Goal: Transaction & Acquisition: Book appointment/travel/reservation

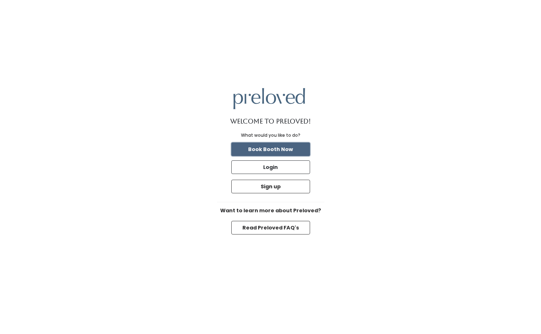
click at [263, 146] on button "Book Booth Now" at bounding box center [270, 149] width 79 height 14
click at [291, 151] on button "Book Booth Now" at bounding box center [270, 149] width 79 height 14
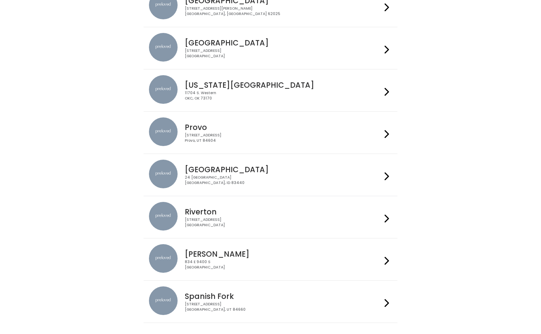
scroll to position [166, 0]
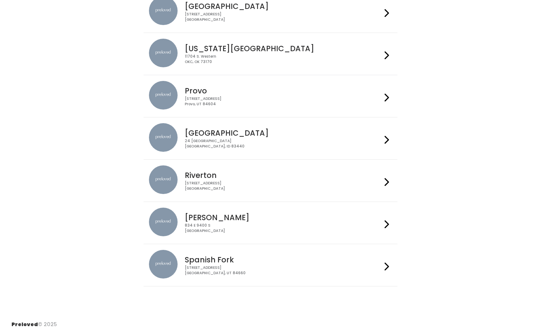
click at [247, 255] on div "Spanish Fork [STREET_ADDRESS]" at bounding box center [282, 263] width 200 height 26
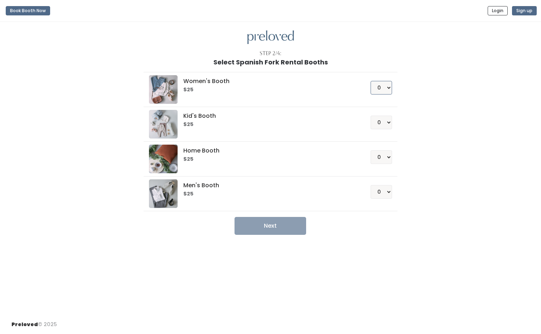
click at [381, 89] on select "0 1 2 3 4" at bounding box center [380, 88] width 21 height 14
select select "1"
click at [370, 81] on select "0 1 2 3 4" at bounding box center [380, 88] width 21 height 14
click at [270, 228] on button "Next" at bounding box center [270, 226] width 72 height 18
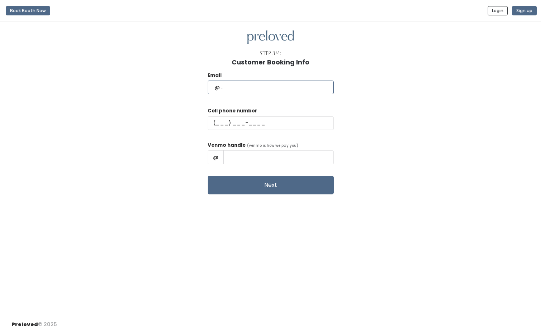
click at [251, 90] on input "text" at bounding box center [271, 88] width 126 height 14
click at [349, 91] on div "Email Cell phone number Venmo handle (venmo is how we pay you) @ Next" at bounding box center [270, 130] width 518 height 128
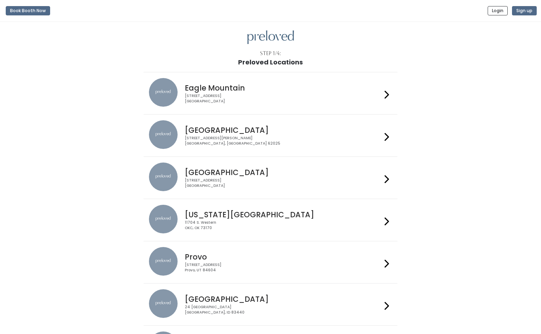
scroll to position [166, 0]
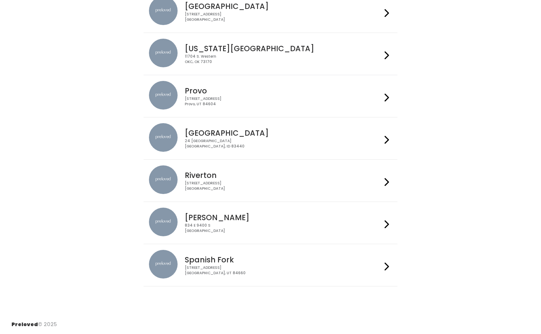
click at [243, 256] on h4 "Spanish Fork" at bounding box center [283, 260] width 197 height 8
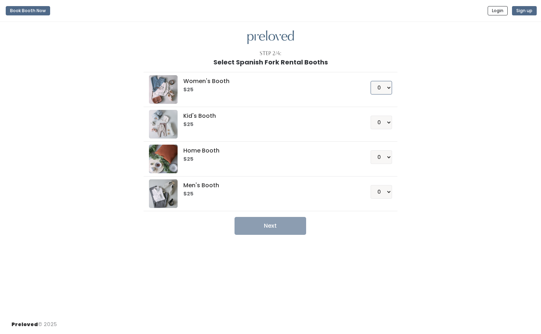
click at [386, 92] on select "0 1 2 3 4" at bounding box center [380, 88] width 21 height 14
select select "1"
click at [370, 81] on select "0 1 2 3 4" at bounding box center [380, 88] width 21 height 14
click at [266, 230] on button "Next" at bounding box center [270, 226] width 72 height 18
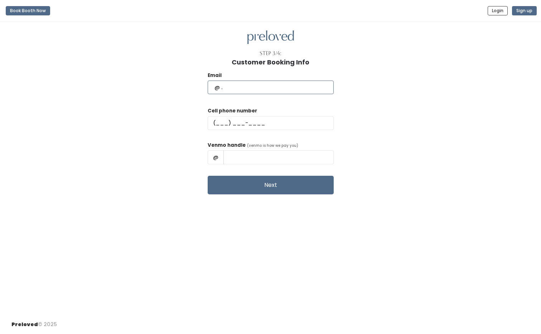
click at [257, 84] on input "text" at bounding box center [271, 88] width 126 height 14
type input "jckeetch99@gmail.com"
type input "(801) 699-4525"
type input "joseepeach"
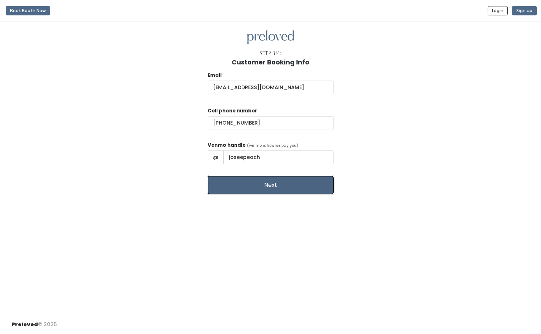
click at [293, 183] on button "Next" at bounding box center [271, 185] width 126 height 19
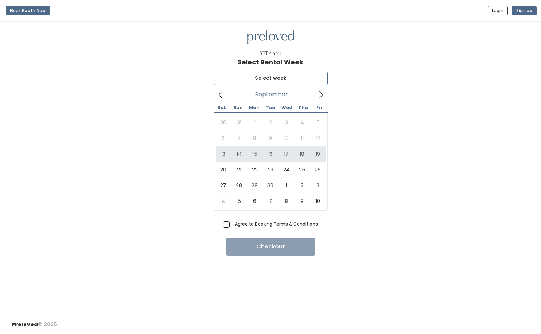
type input "[DATE] to [DATE]"
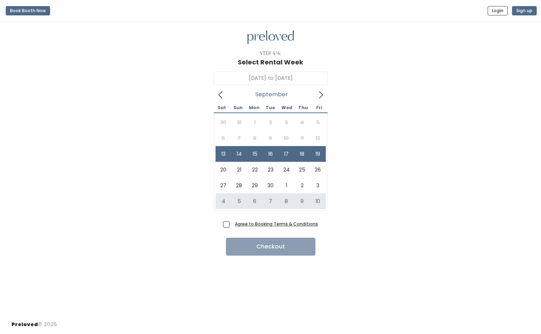
click at [232, 224] on span "Agree to Booking Terms & Conditions" at bounding box center [275, 223] width 86 height 7
click at [232, 224] on input "Agree to Booking Terms & Conditions" at bounding box center [234, 222] width 5 height 5
checkbox input "true"
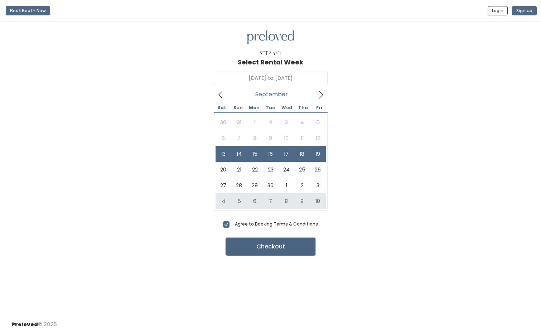
click at [259, 246] on button "Checkout" at bounding box center [270, 247] width 89 height 18
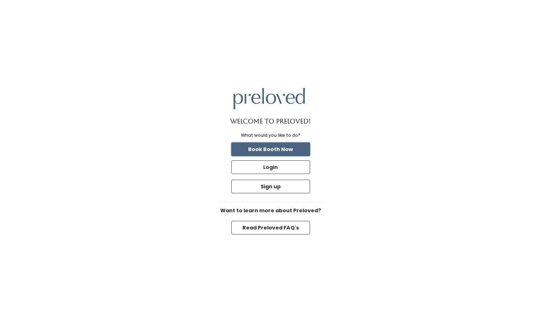
click at [275, 152] on button "Book Booth Now" at bounding box center [270, 149] width 79 height 14
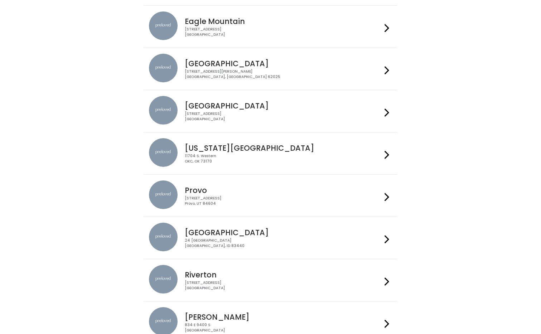
scroll to position [64, 0]
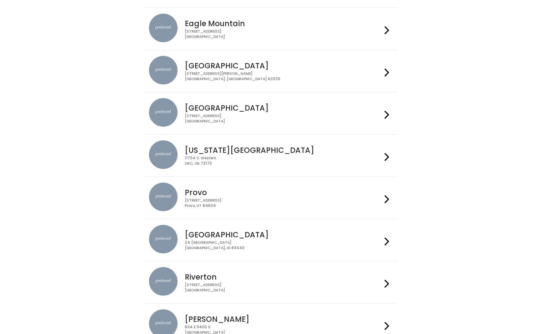
click at [271, 205] on div "230 W Cougar Blvd Provo, UT 84604" at bounding box center [283, 203] width 197 height 10
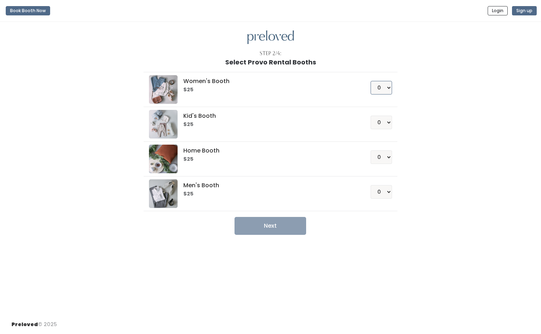
click at [382, 89] on select "0 1 2 3 4" at bounding box center [380, 88] width 21 height 14
select select "1"
click at [370, 81] on select "0 1 2 3 4" at bounding box center [380, 88] width 21 height 14
click at [277, 227] on button "Next" at bounding box center [270, 226] width 72 height 18
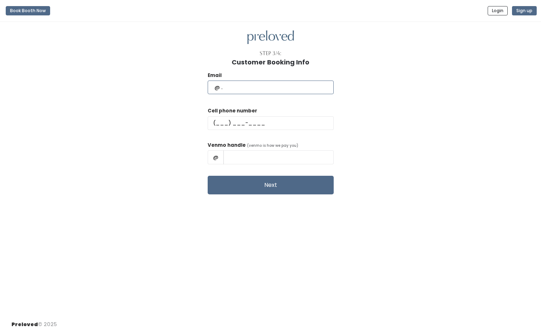
click at [253, 87] on input "text" at bounding box center [271, 88] width 126 height 14
type input "k"
type input "jckeetch99@gmail.com"
click at [238, 119] on input "text" at bounding box center [271, 123] width 126 height 14
type input "(801) 699-4525"
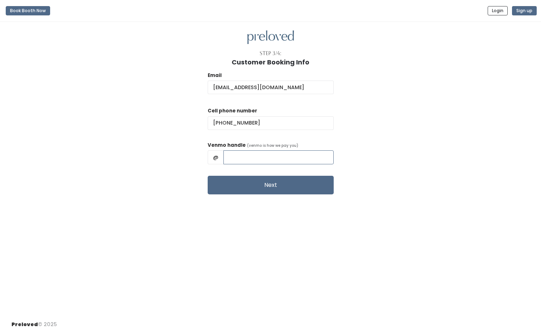
click at [268, 159] on input "text" at bounding box center [278, 157] width 110 height 14
type input "joseepeach"
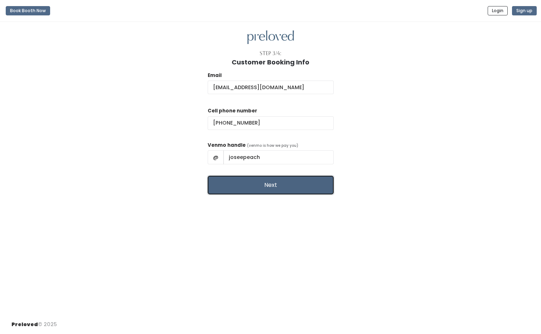
click at [280, 184] on button "Next" at bounding box center [271, 185] width 126 height 19
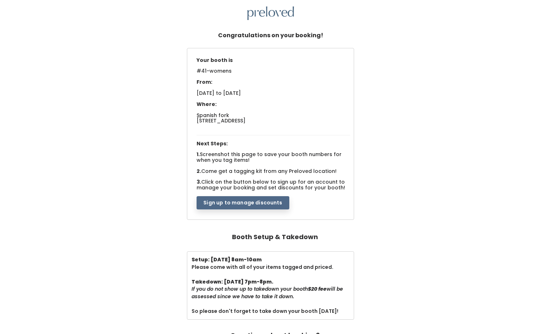
scroll to position [29, 0]
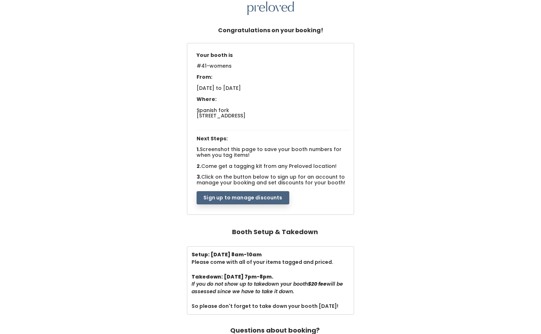
click at [259, 195] on button "Sign up to manage discounts" at bounding box center [243, 198] width 92 height 14
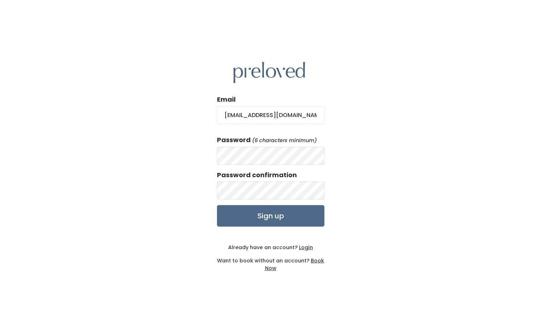
type input "[EMAIL_ADDRESS][DOMAIN_NAME]"
